Goal: Information Seeking & Learning: Stay updated

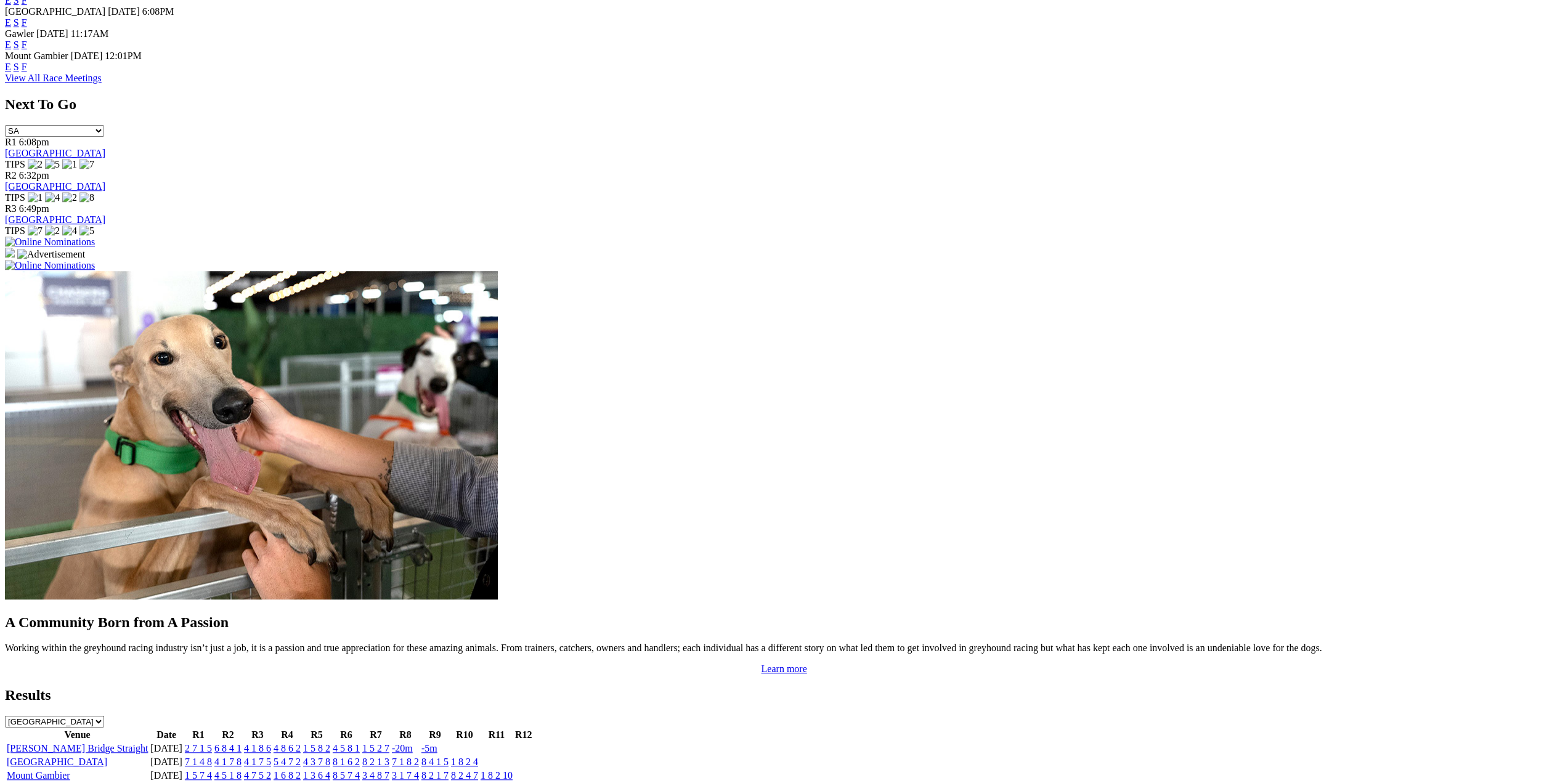
scroll to position [678, 0]
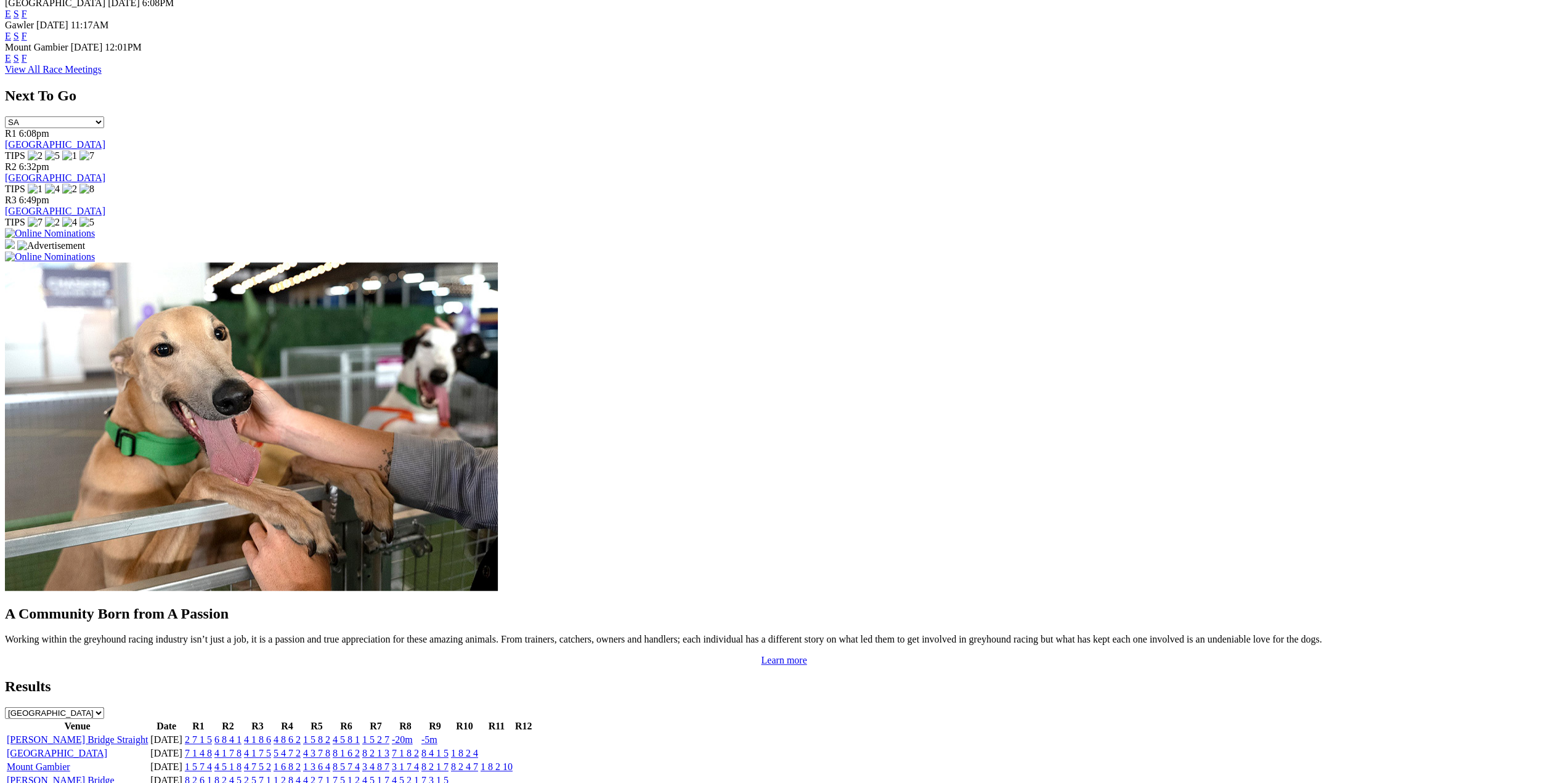
click at [102, 70] on link "View All Race Meetings" at bounding box center [52, 69] width 96 height 10
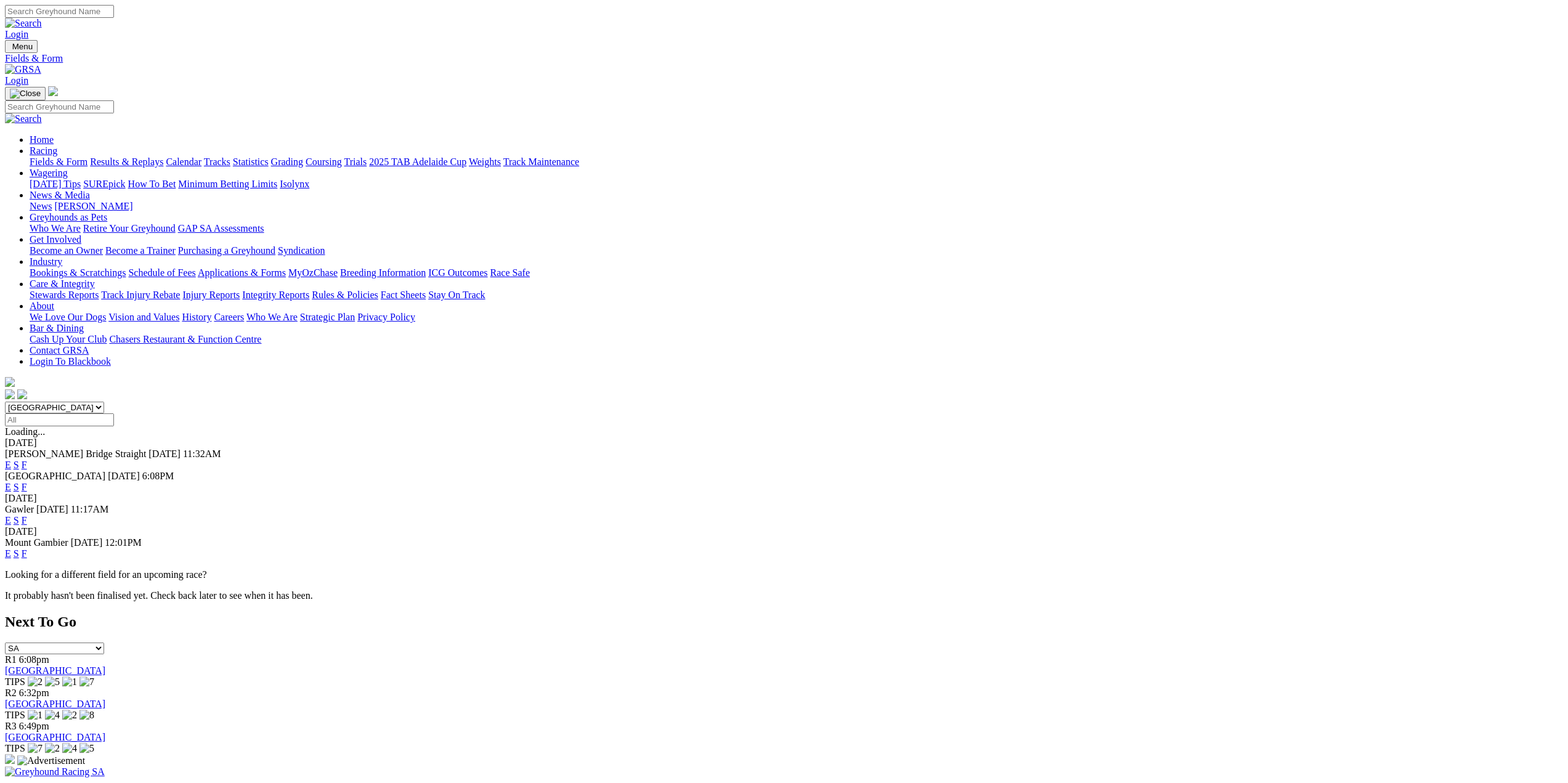
click at [87, 156] on link "Fields & Form" at bounding box center [58, 161] width 58 height 10
click at [90, 190] on link "News & Media" at bounding box center [60, 195] width 61 height 10
click at [51, 201] on link "News" at bounding box center [40, 206] width 22 height 10
